Goal: Task Accomplishment & Management: Use online tool/utility

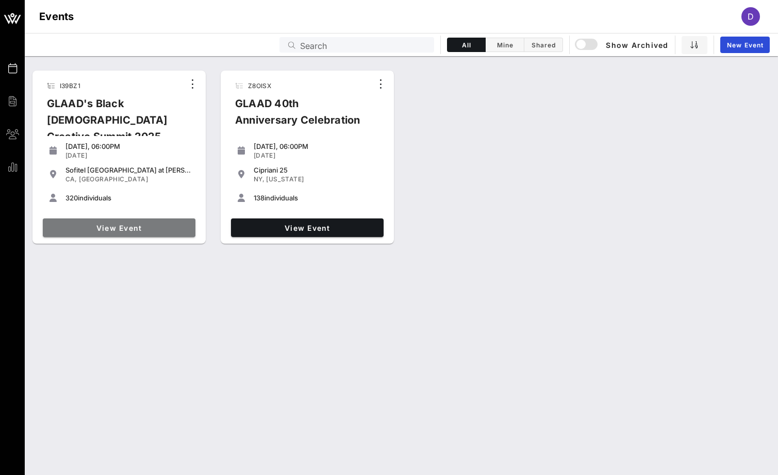
click at [151, 227] on span "View Event" at bounding box center [119, 228] width 144 height 9
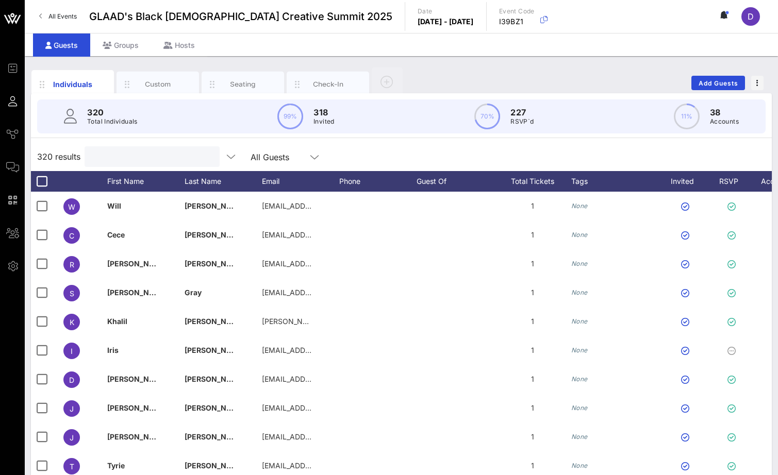
click at [149, 158] on input "text" at bounding box center [151, 156] width 121 height 13
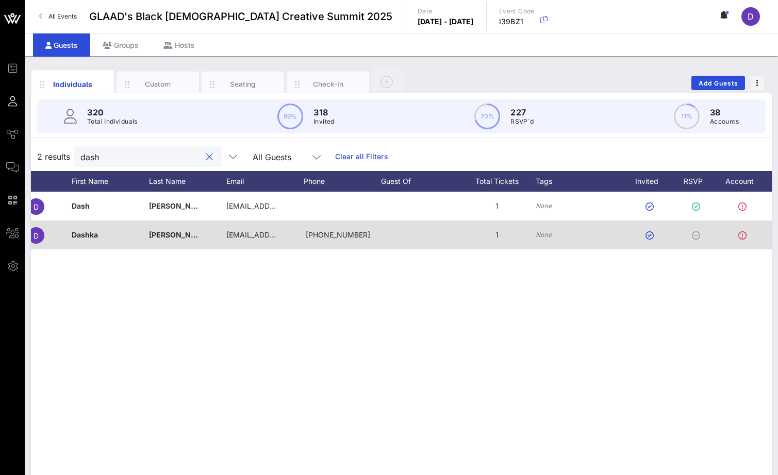
scroll to position [0, 62]
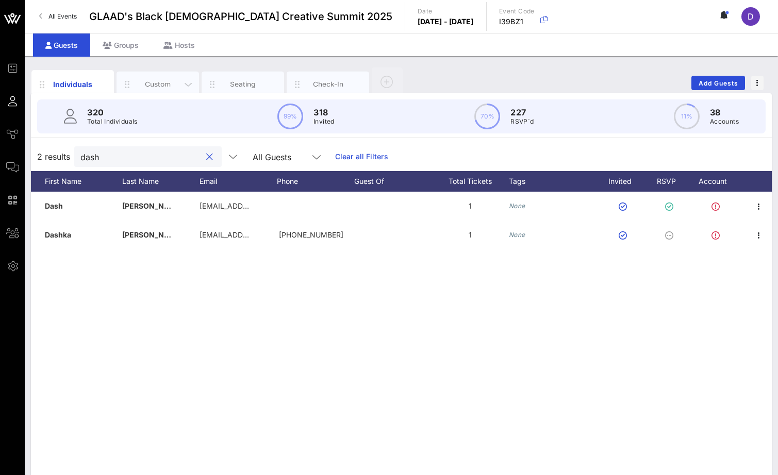
type input "dash"
click at [179, 80] on div "Custom" at bounding box center [158, 84] width 46 height 10
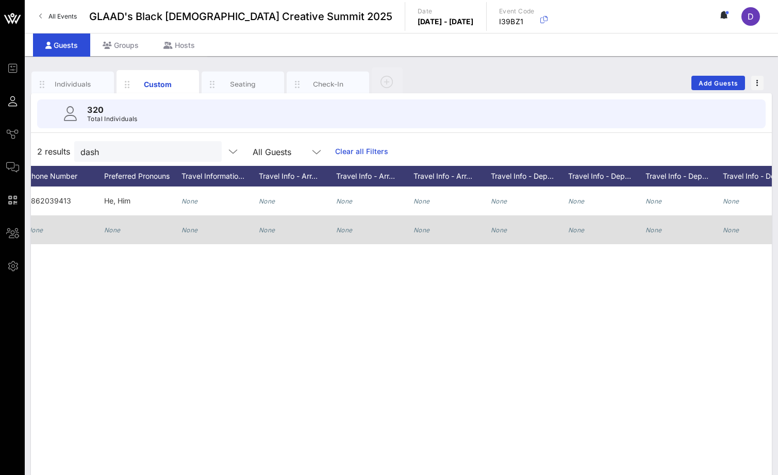
scroll to position [0, 0]
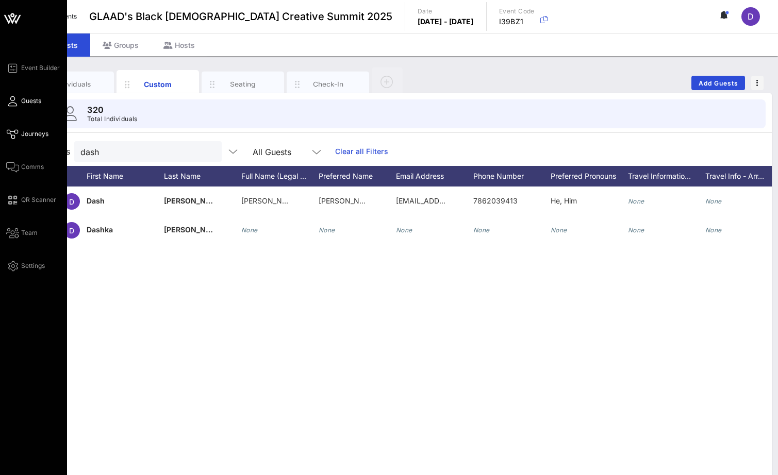
click at [19, 135] on link "Journeys" at bounding box center [27, 134] width 42 height 12
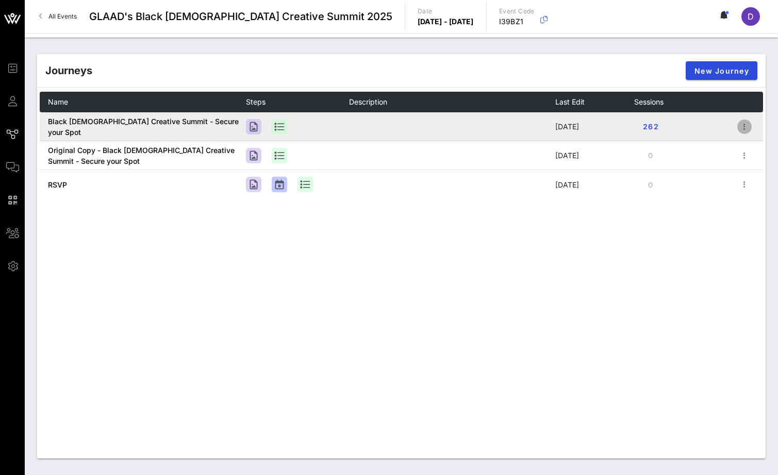
click at [743, 128] on icon "button" at bounding box center [744, 127] width 12 height 12
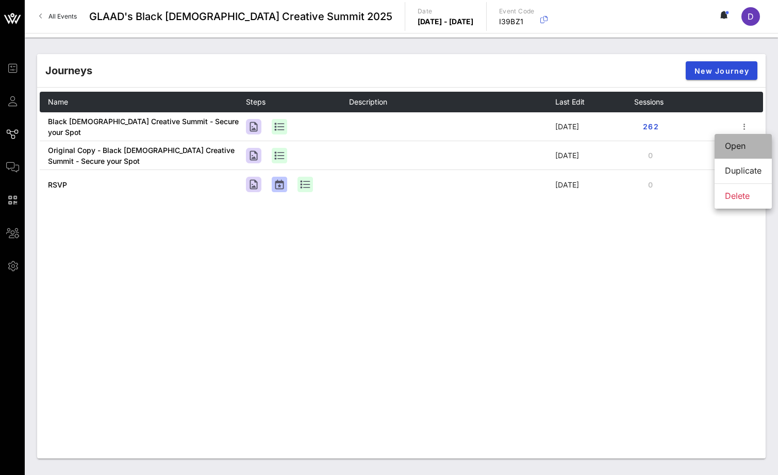
click at [733, 145] on div "Open" at bounding box center [743, 146] width 37 height 10
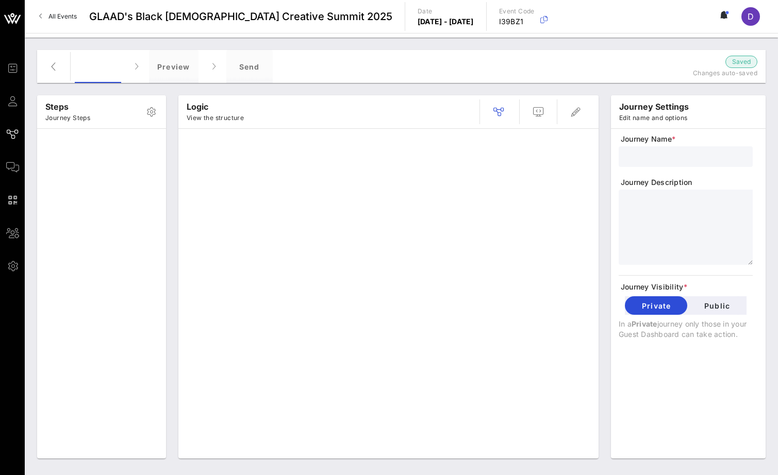
type input "Black [DEMOGRAPHIC_DATA] Creative Summit - Secure your Spot"
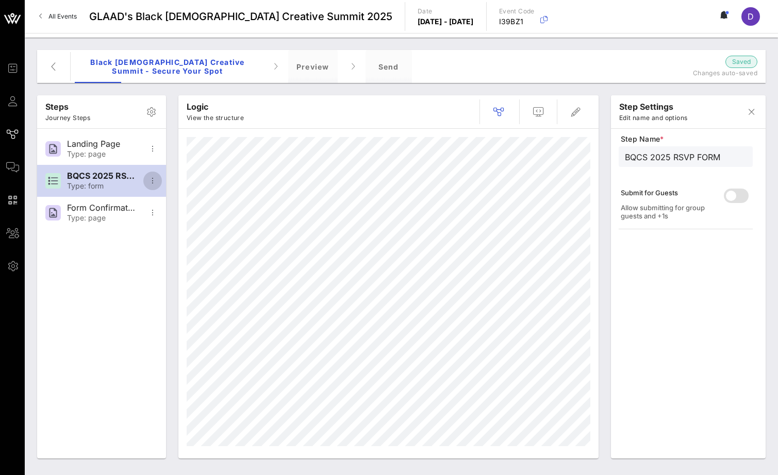
click at [157, 183] on icon "button" at bounding box center [152, 181] width 12 height 12
click at [52, 65] on icon "button" at bounding box center [53, 66] width 12 height 12
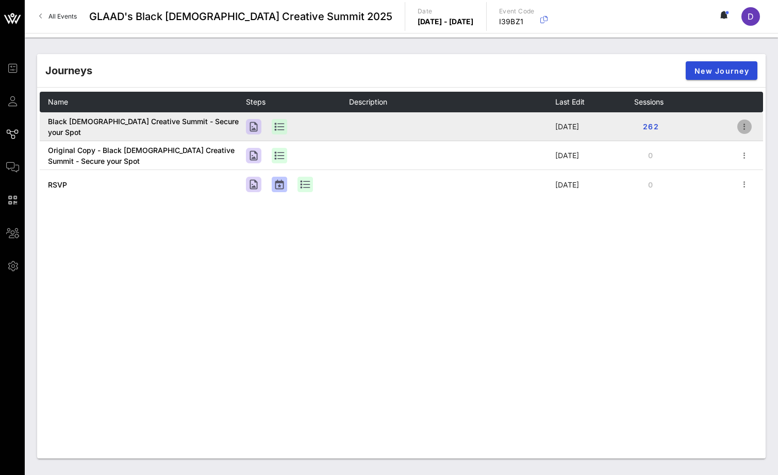
click at [746, 127] on icon "button" at bounding box center [744, 127] width 12 height 12
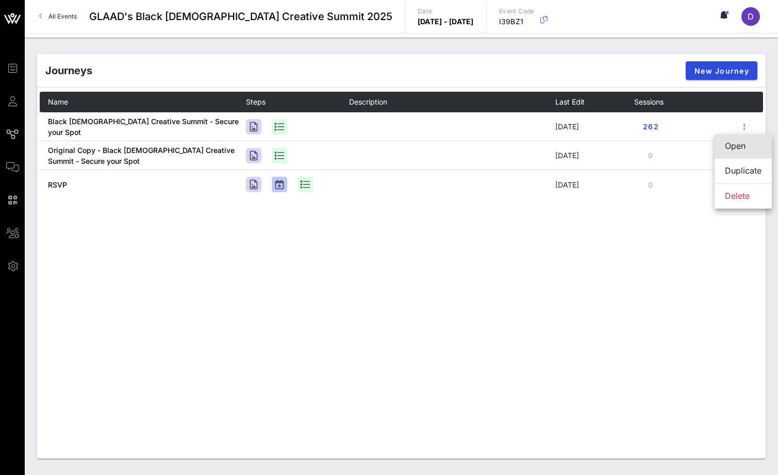
click at [732, 146] on div "Open" at bounding box center [743, 146] width 37 height 10
